Goal: Ask a question: Seek information or help from site administrators or community

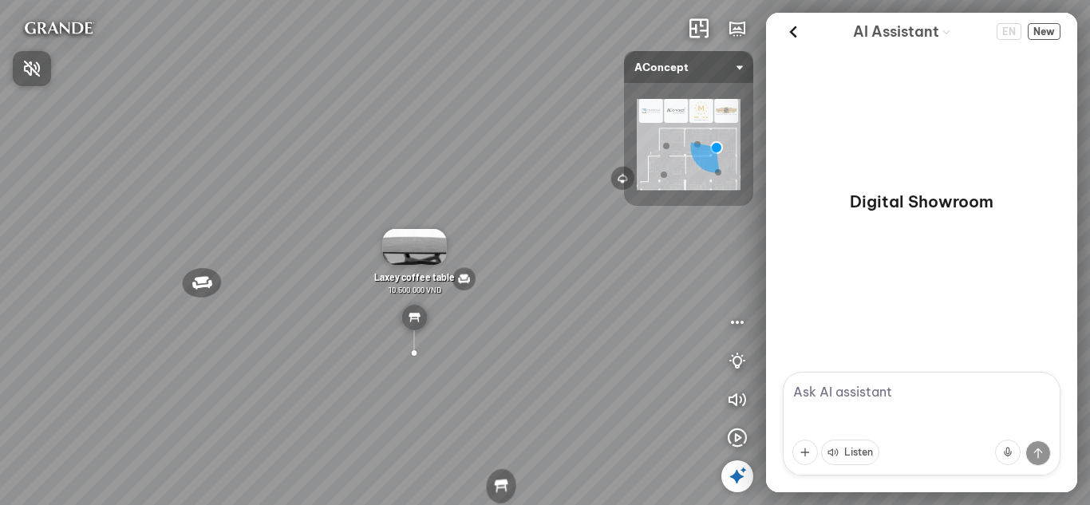
click at [935, 385] on div at bounding box center [545, 252] width 1090 height 505
click at [924, 385] on textarea at bounding box center [922, 424] width 278 height 104
type textarea "hi"
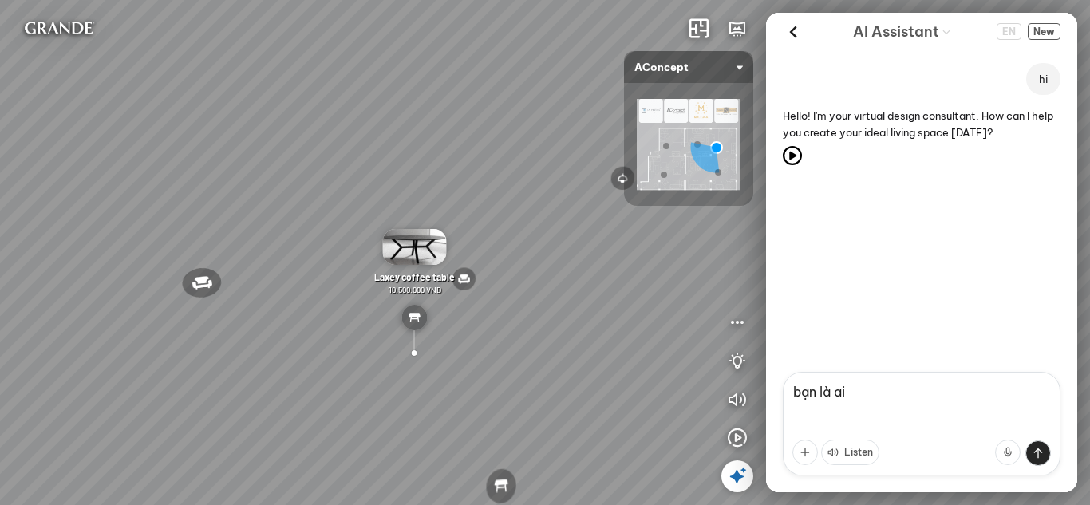
type textarea "bạn là ai?"
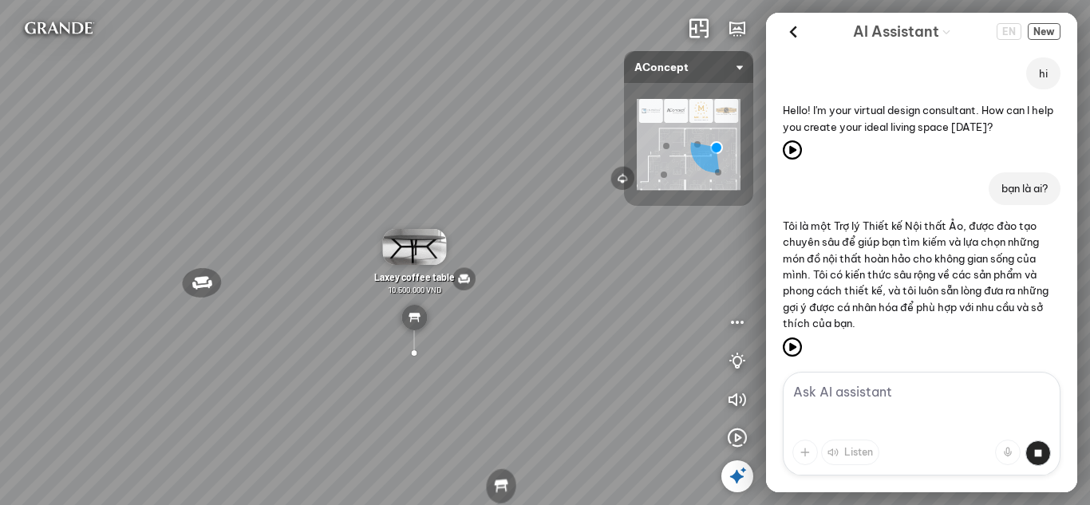
scroll to position [22, 0]
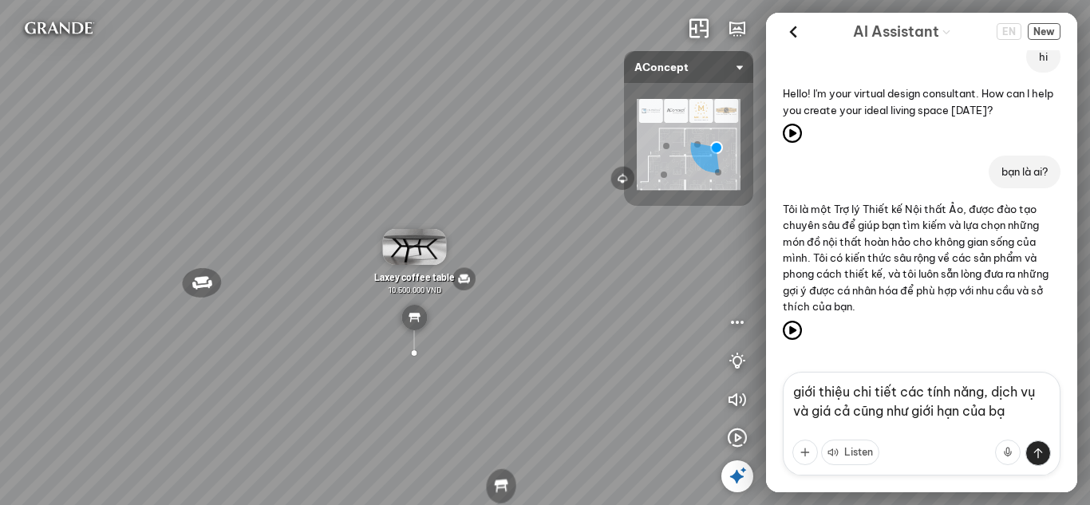
type textarea "giới thiệu chi tiết các tính năng, dịch vụ và giá cả cũng như giới hạn của bạn"
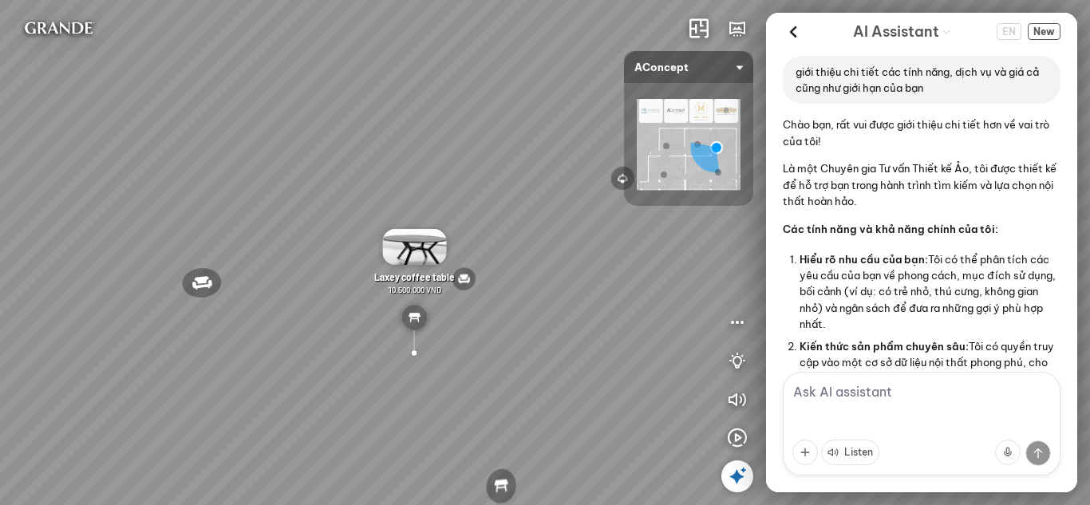
scroll to position [160, 0]
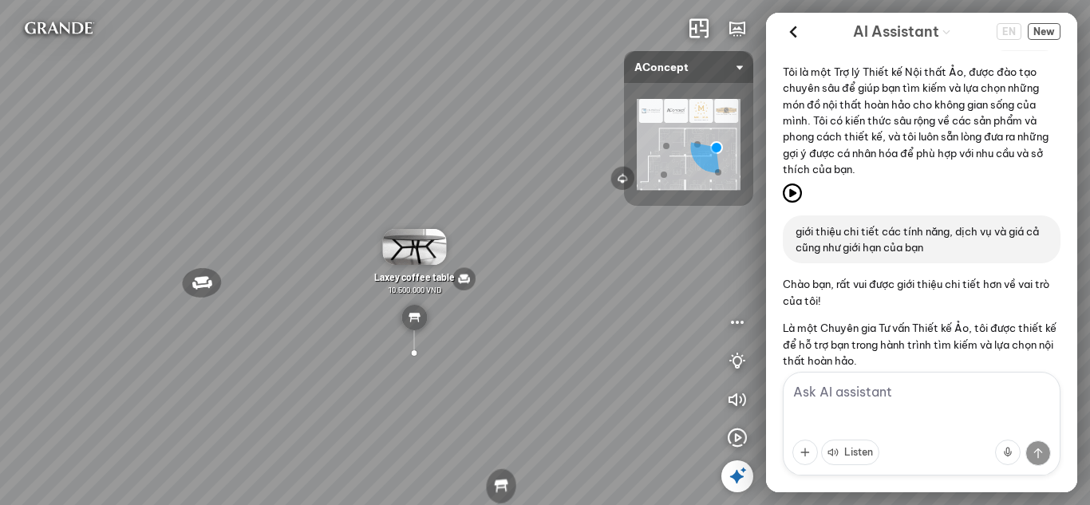
drag, startPoint x: 958, startPoint y: 256, endPoint x: 807, endPoint y: 254, distance: 150.8
click at [807, 254] on div "giới thiệu chi tiết các tính năng, dịch vụ và giá cả cũng như giới hạn của bạn" at bounding box center [922, 239] width 278 height 49
click at [831, 244] on p "giới thiệu chi tiết các tính năng, dịch vụ và giá cả cũng như giới hạn của bạn" at bounding box center [921, 239] width 252 height 33
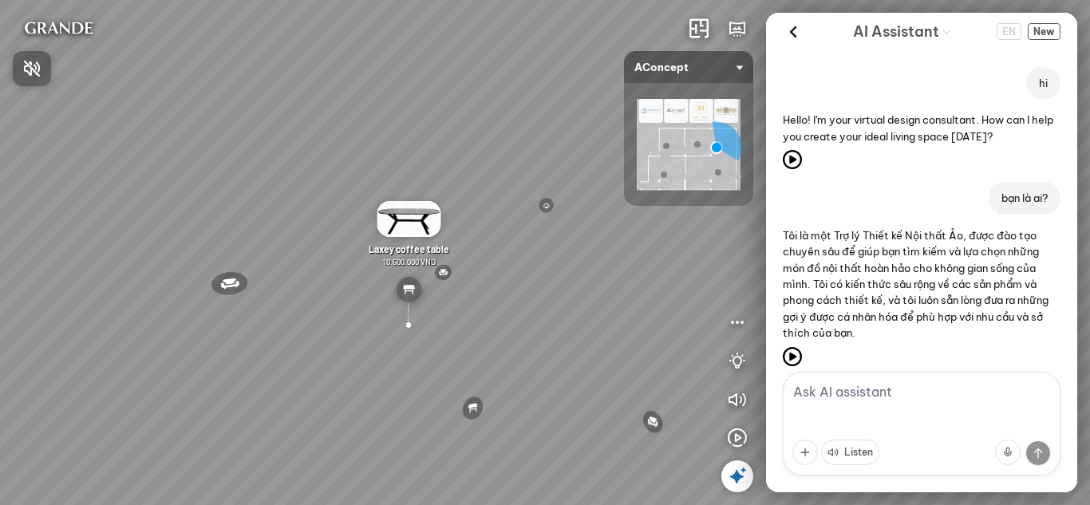
scroll to position [1283, 0]
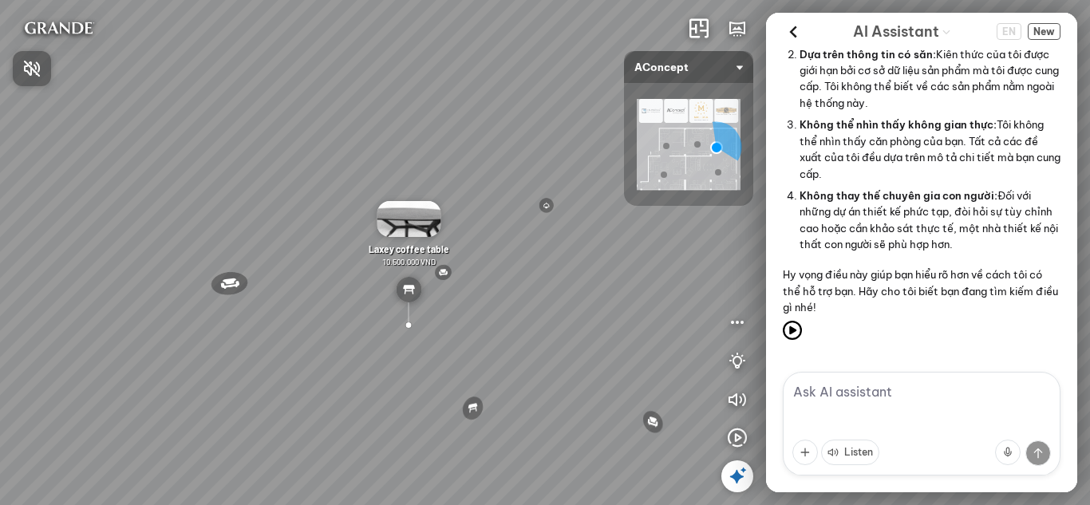
drag, startPoint x: 270, startPoint y: 0, endPoint x: 779, endPoint y: 225, distance: 555.8
click at [779, 225] on div at bounding box center [545, 252] width 1090 height 505
